Goal: Navigation & Orientation: Find specific page/section

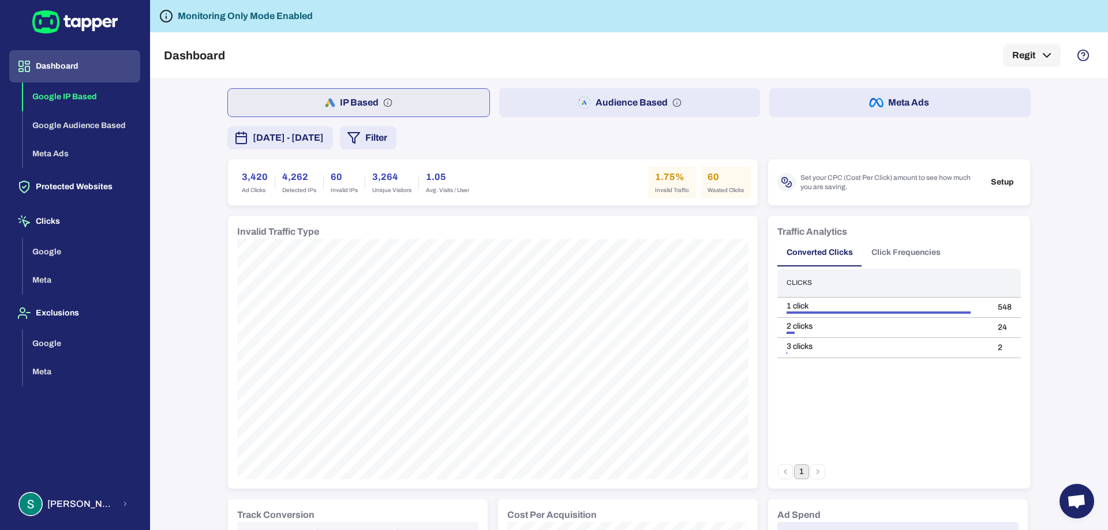
click at [647, 99] on button "Audience Based" at bounding box center [629, 102] width 261 height 29
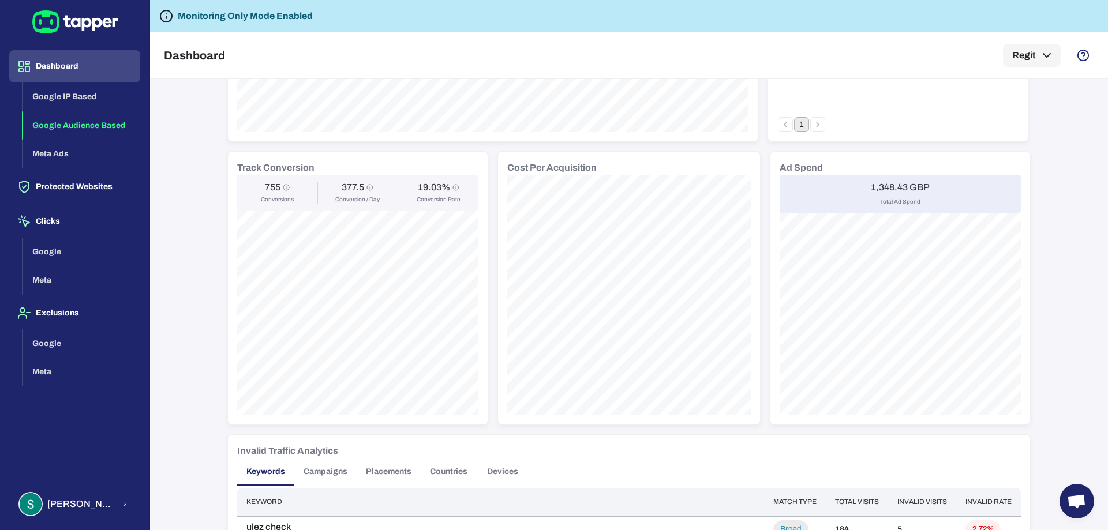
scroll to position [346, 0]
click at [366, 189] on icon "Conversion / Day" at bounding box center [369, 188] width 7 height 7
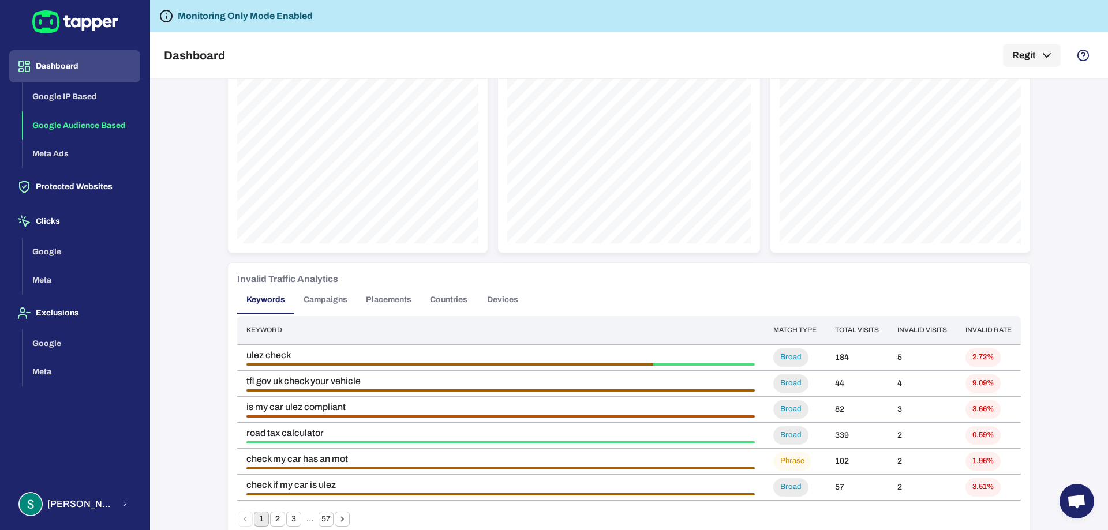
scroll to position [577, 0]
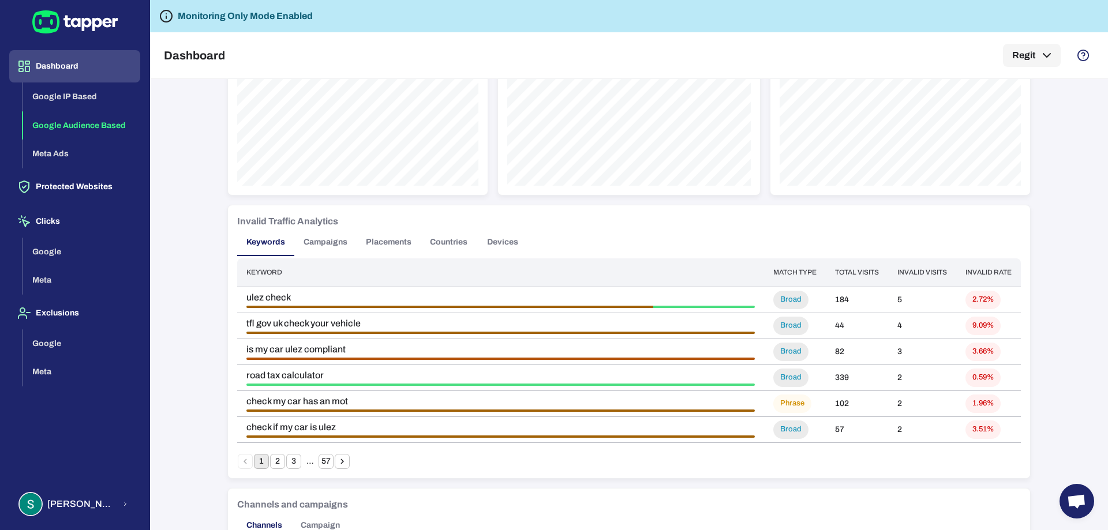
click at [330, 243] on button "Campaigns" at bounding box center [325, 242] width 62 height 28
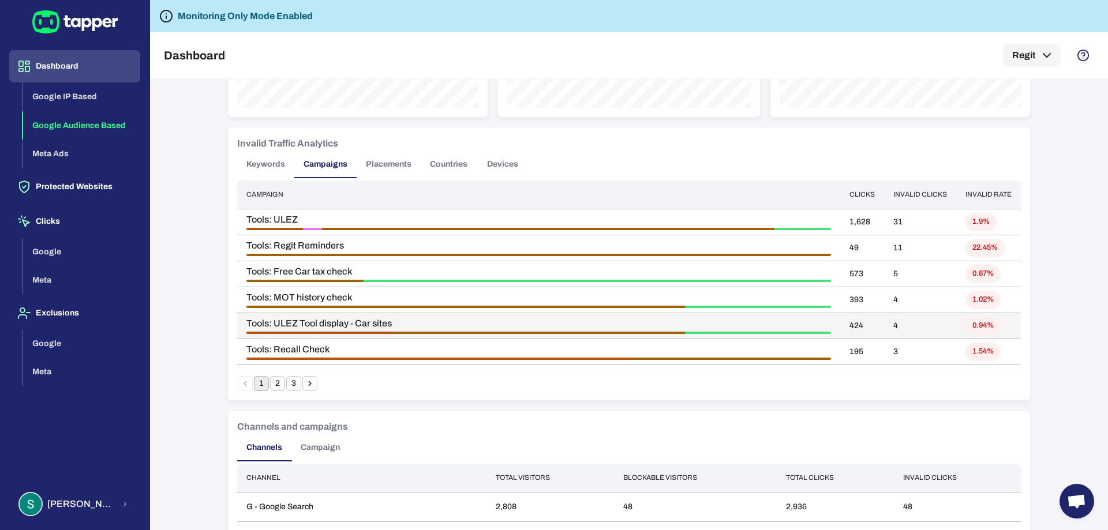
scroll to position [635, 0]
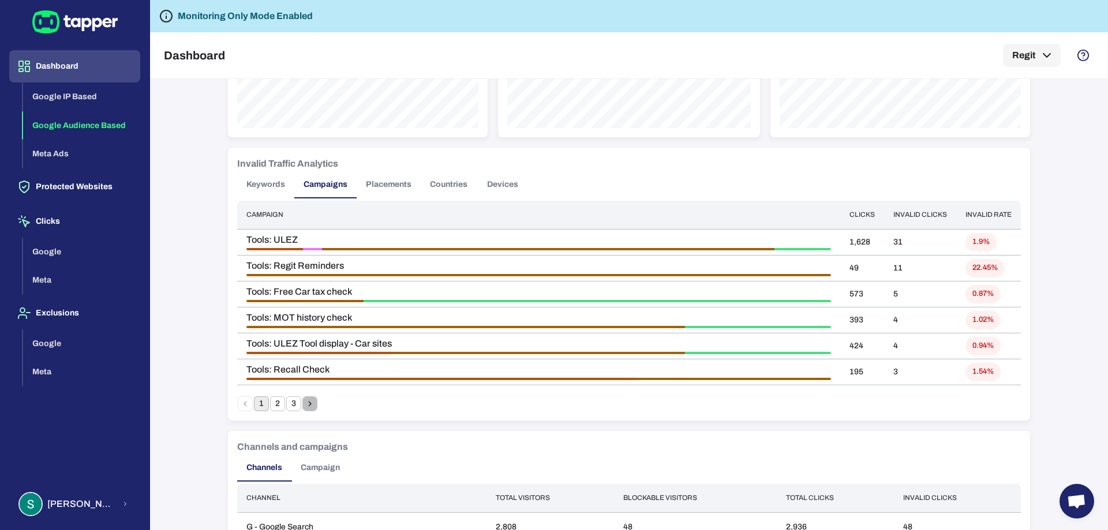
click at [309, 405] on icon "Go to next page" at bounding box center [310, 404] width 10 height 10
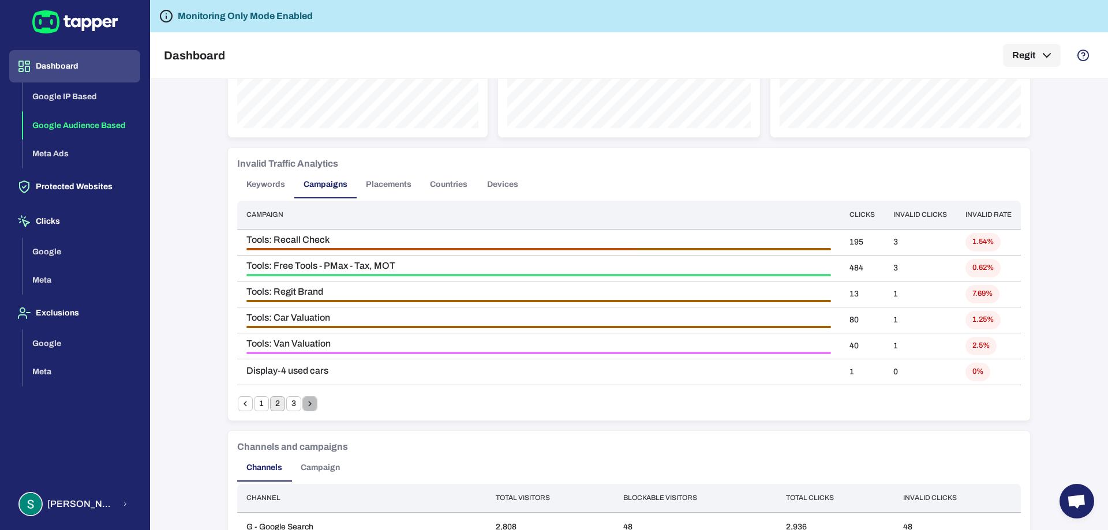
click at [309, 405] on icon "Go to next page" at bounding box center [310, 404] width 10 height 10
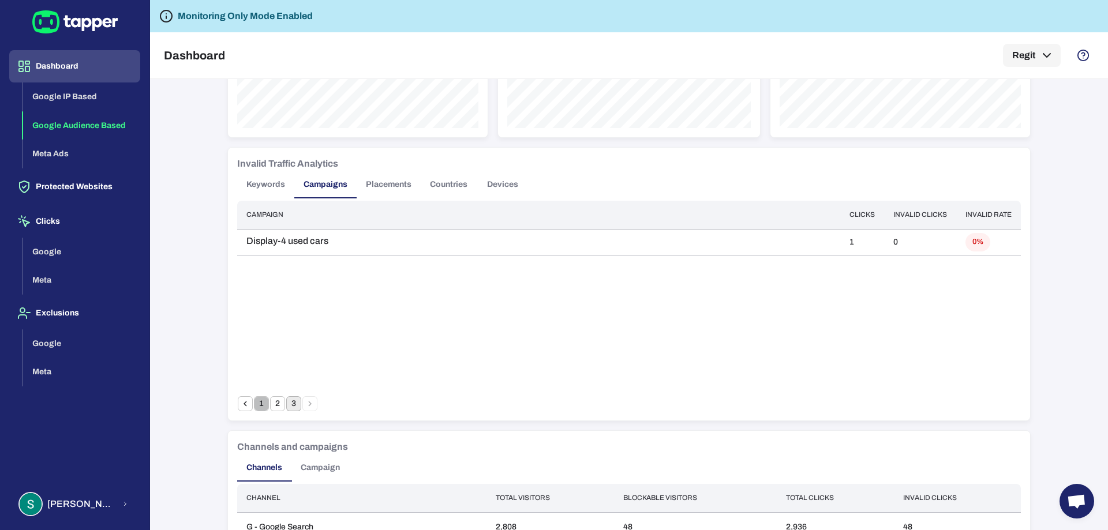
click at [257, 403] on button "1" at bounding box center [261, 403] width 15 height 15
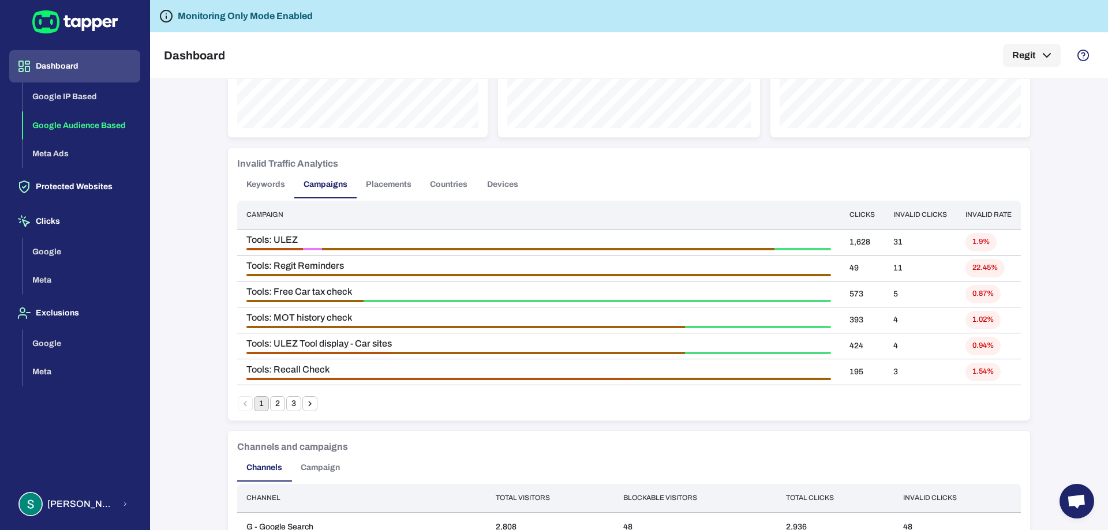
click at [388, 184] on button "Placements" at bounding box center [389, 185] width 64 height 28
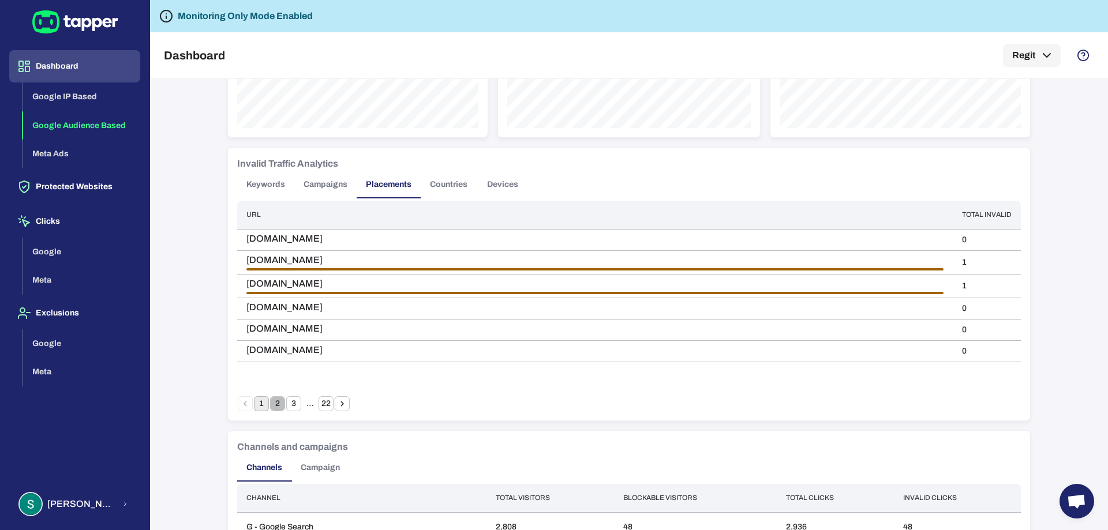
click at [273, 402] on button "2" at bounding box center [277, 403] width 15 height 15
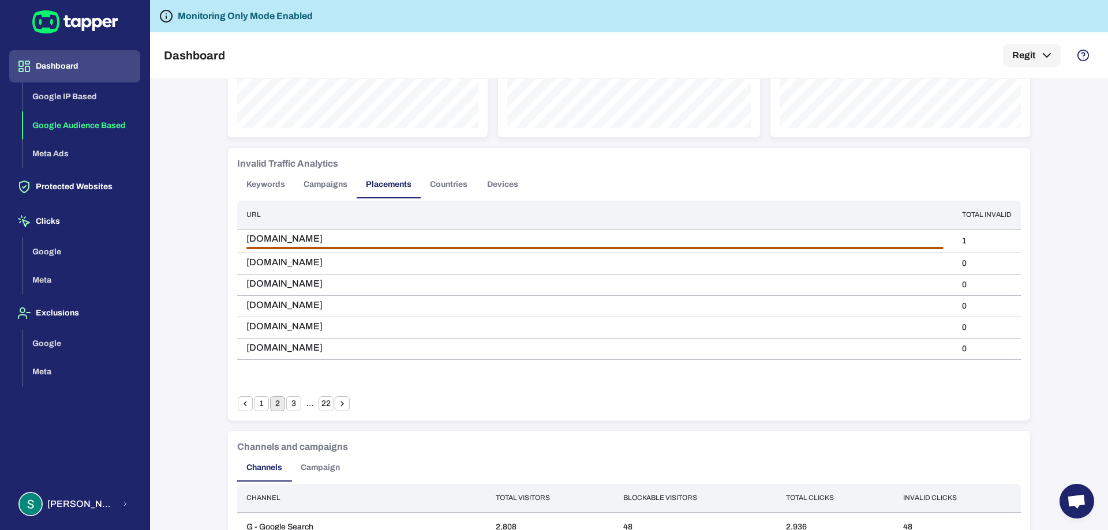
click at [287, 404] on button "3" at bounding box center [293, 403] width 15 height 15
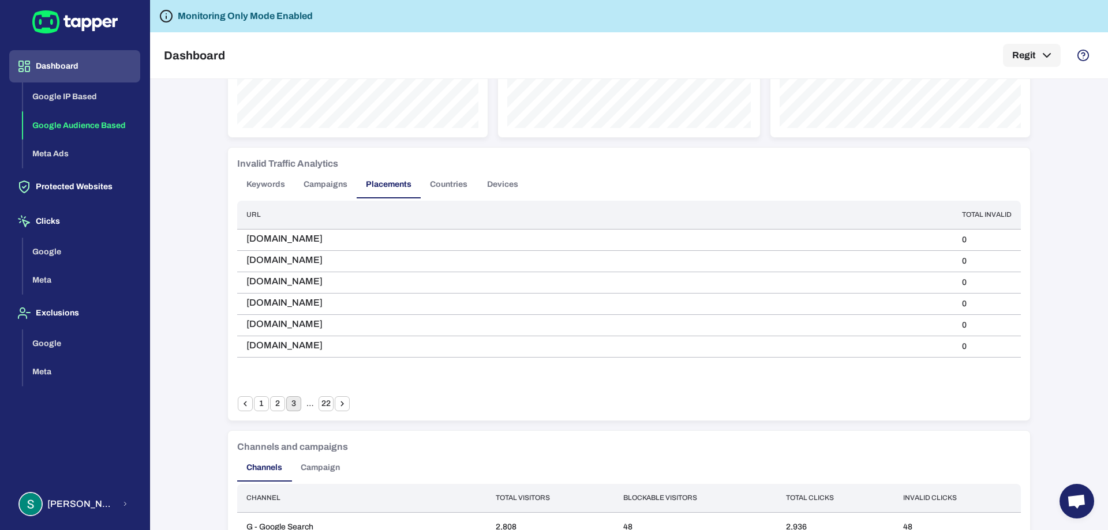
click at [439, 183] on button "Countries" at bounding box center [449, 185] width 56 height 28
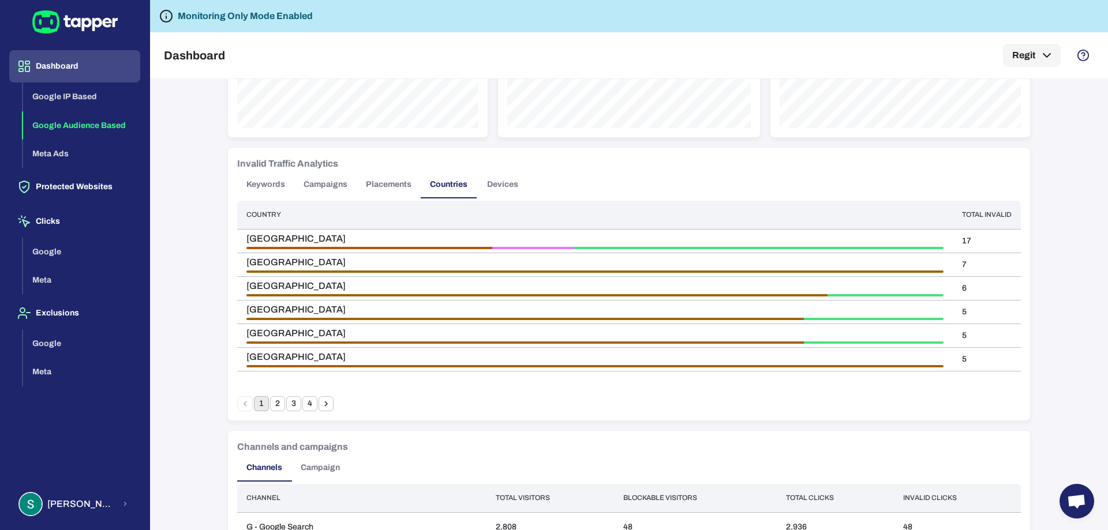
click at [497, 181] on button "Devices" at bounding box center [503, 185] width 52 height 28
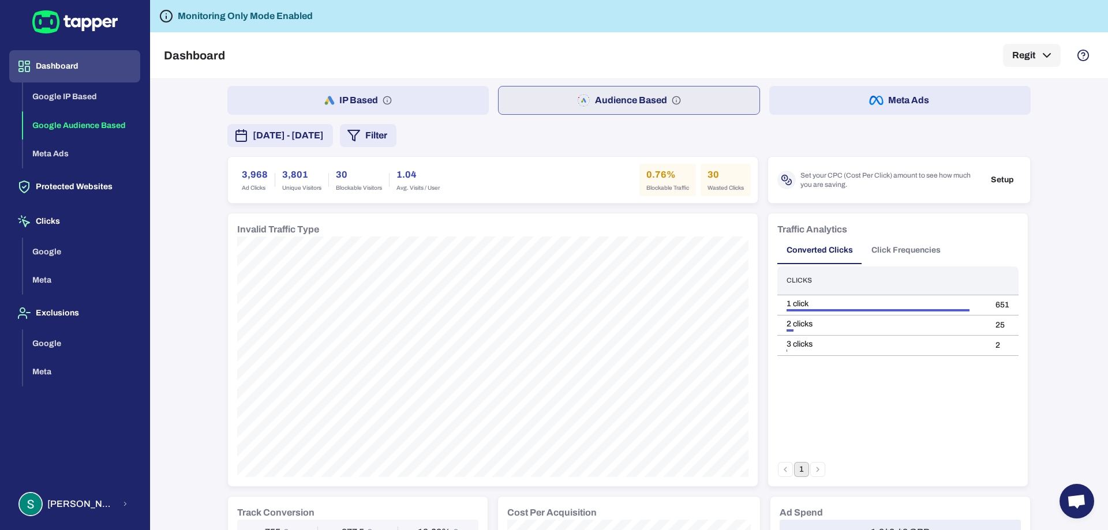
scroll to position [0, 0]
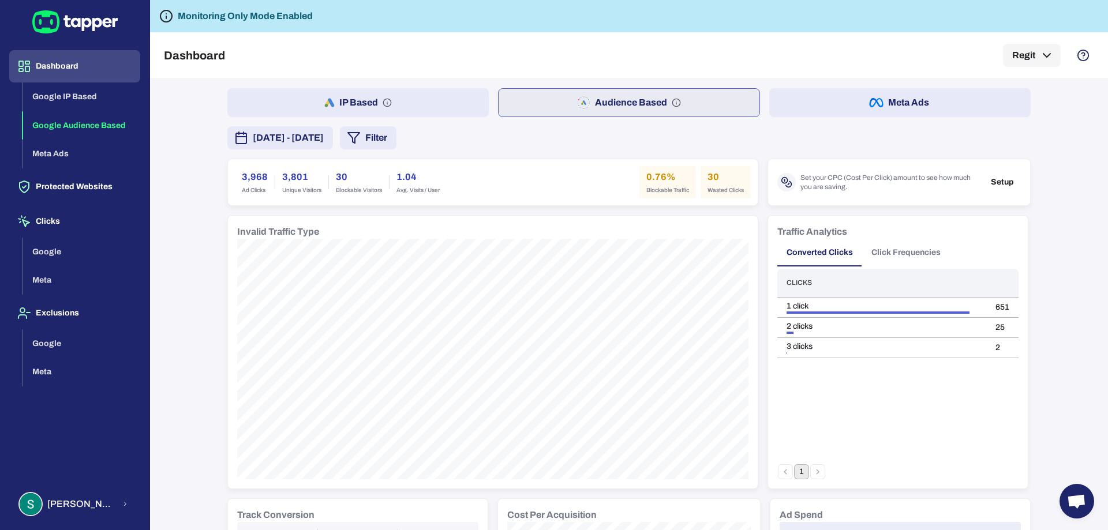
click at [914, 100] on button "Meta Ads" at bounding box center [899, 102] width 261 height 29
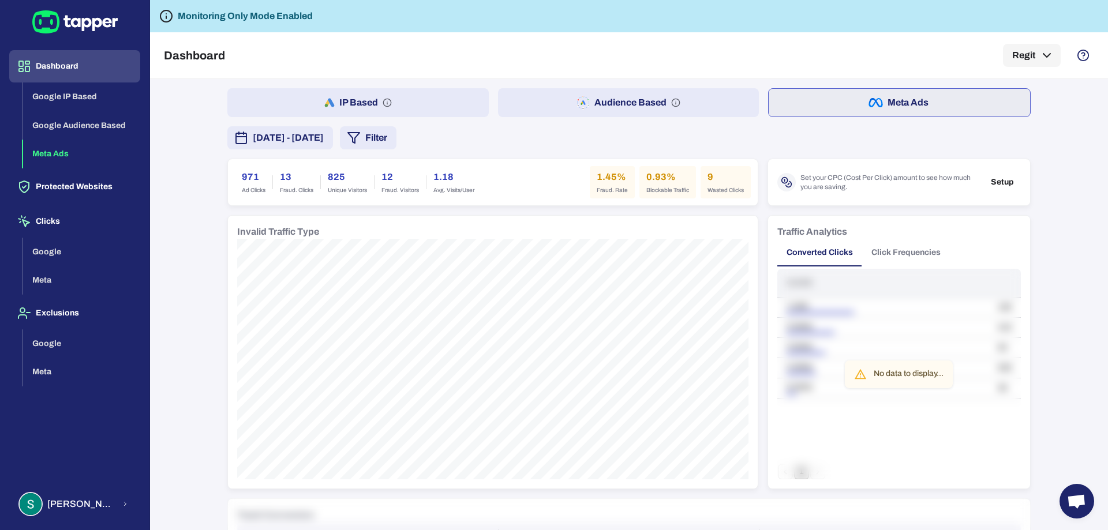
click at [667, 93] on button "Audience Based" at bounding box center [628, 102] width 261 height 29
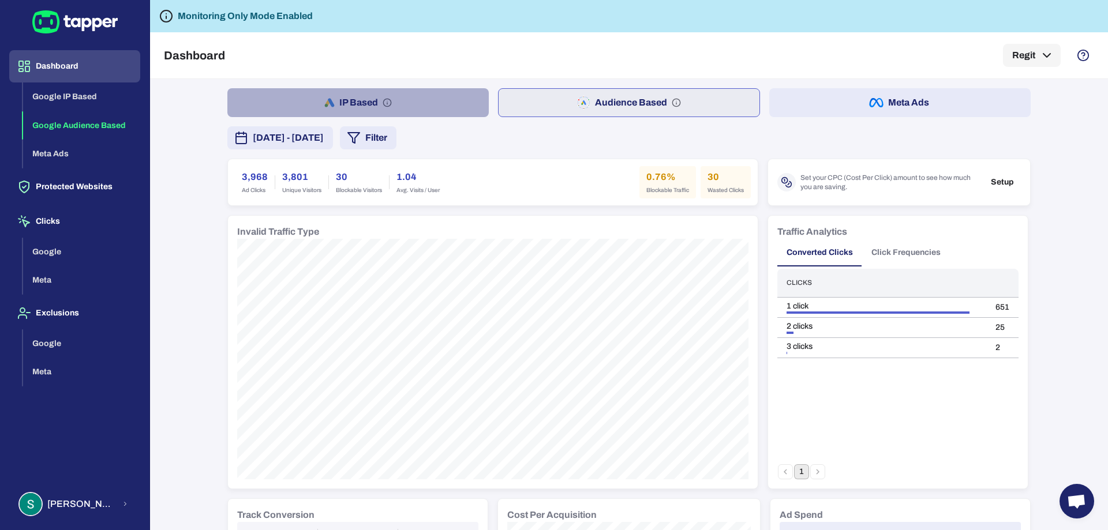
click at [396, 98] on button "IP Based" at bounding box center [357, 102] width 261 height 29
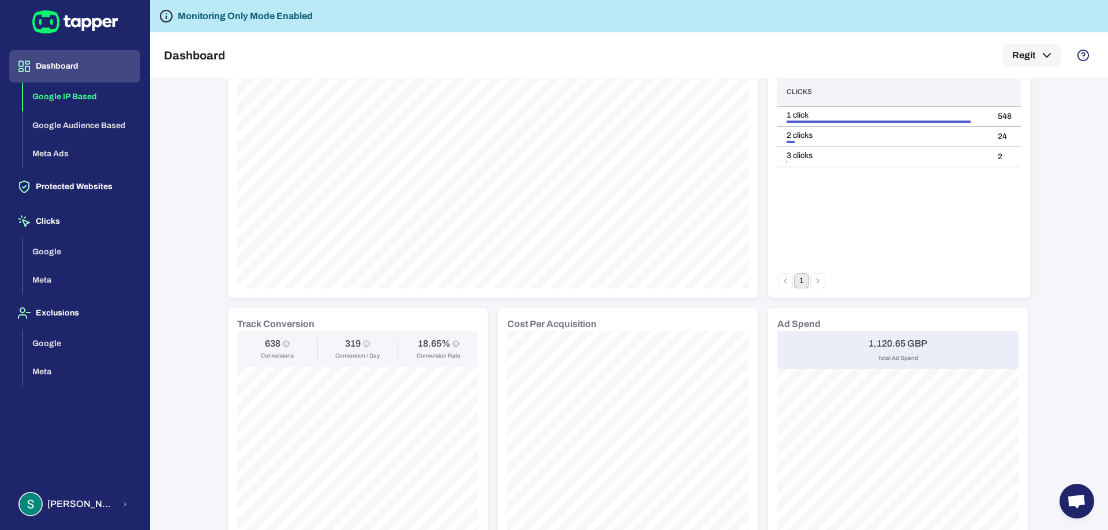
scroll to position [173, 0]
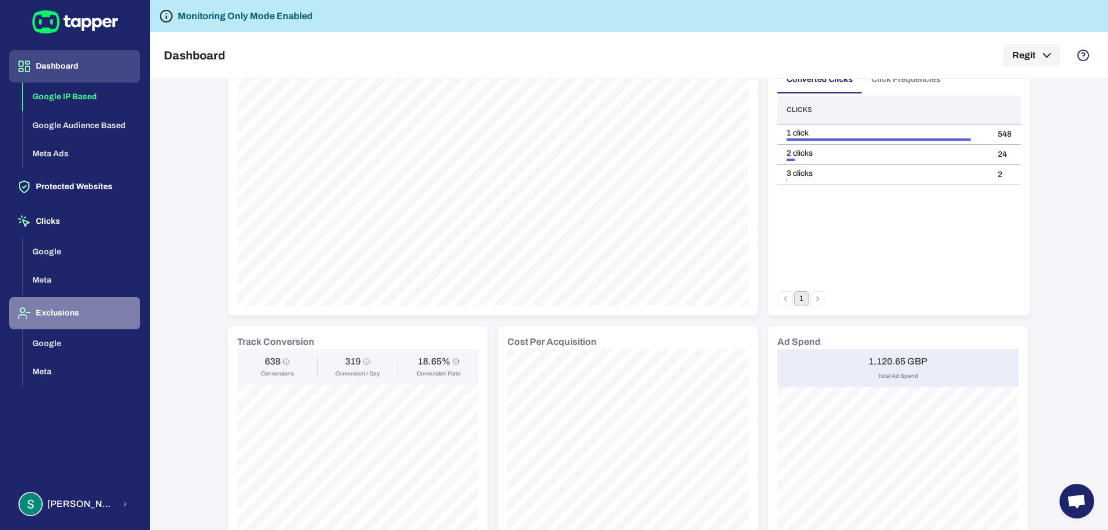
click at [54, 320] on button "Exclusions" at bounding box center [74, 313] width 131 height 32
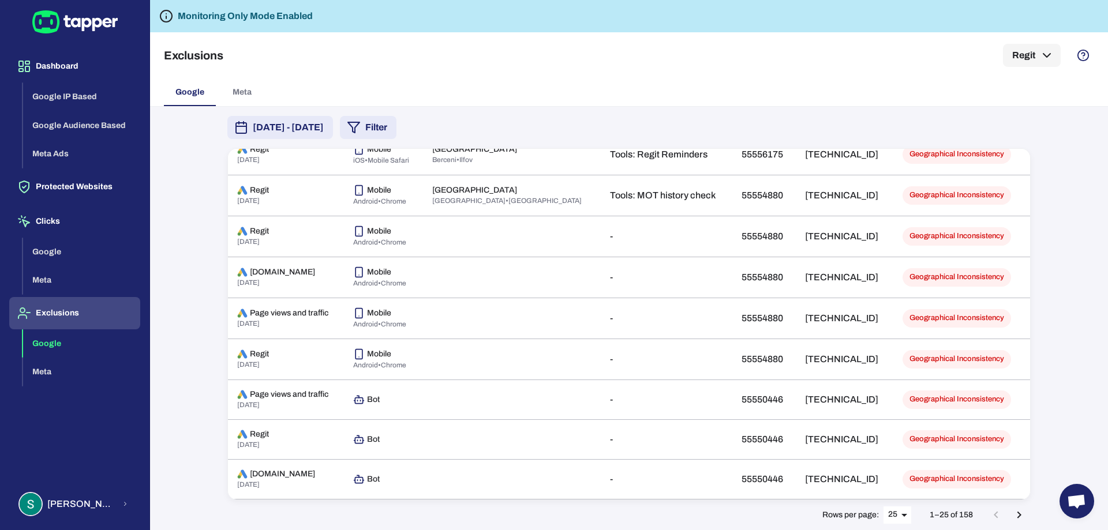
scroll to position [856, 0]
click at [90, 187] on button "Protected Websites" at bounding box center [74, 187] width 131 height 32
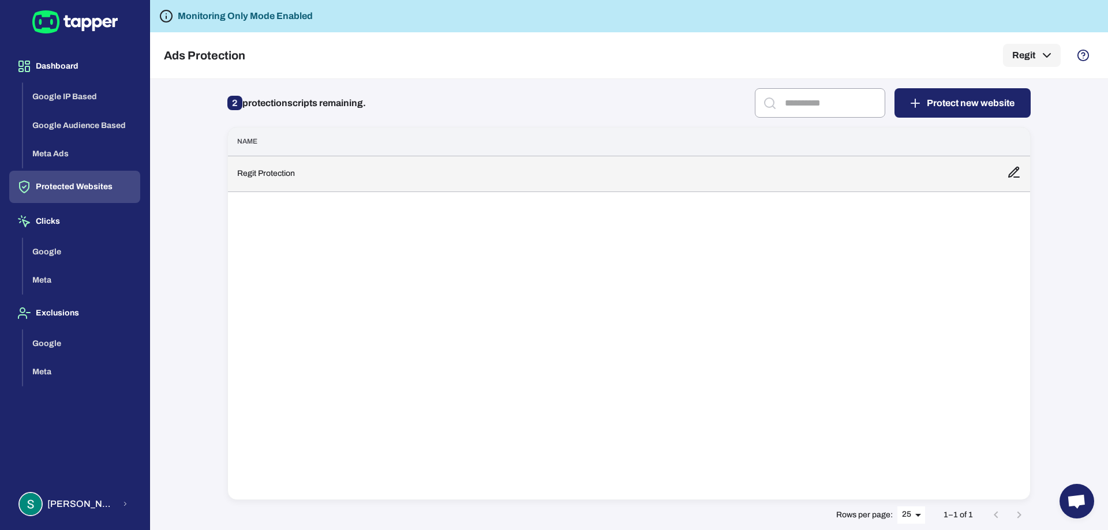
click at [787, 170] on td "Regit Protection" at bounding box center [613, 174] width 770 height 36
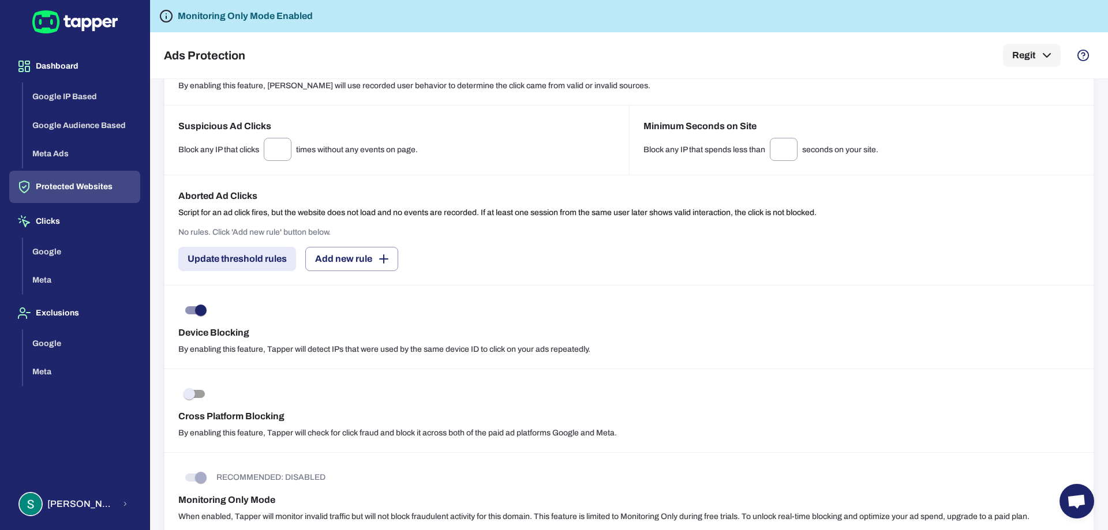
scroll to position [824, 0]
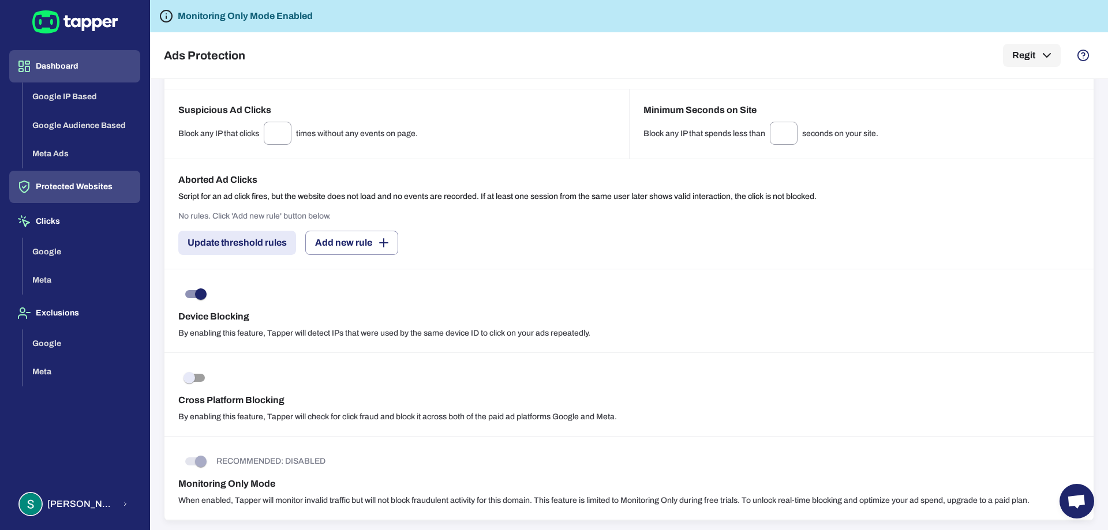
click at [68, 69] on button "Dashboard" at bounding box center [74, 66] width 131 height 32
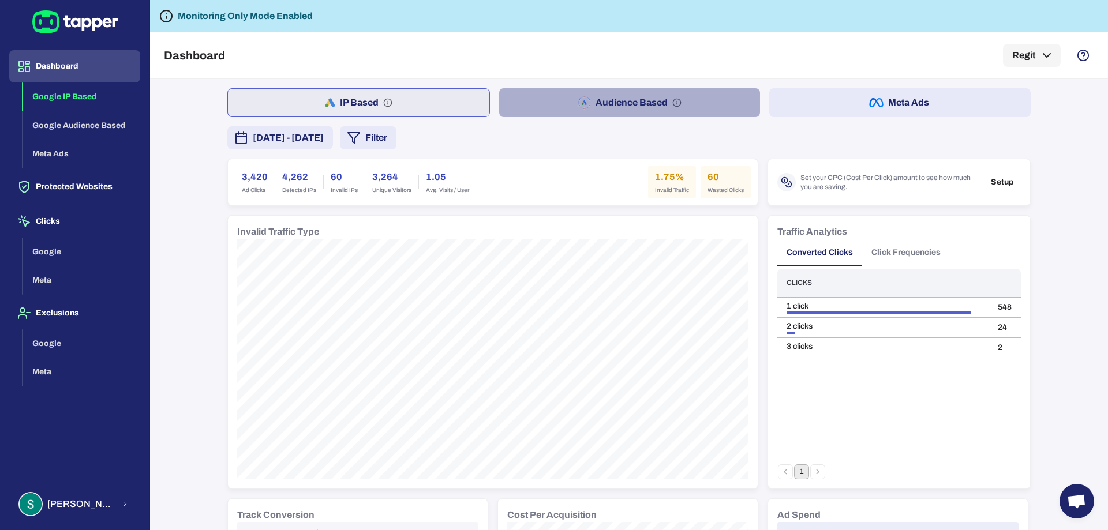
click at [606, 105] on button "Audience Based" at bounding box center [629, 102] width 261 height 29
